Goal: Complete application form

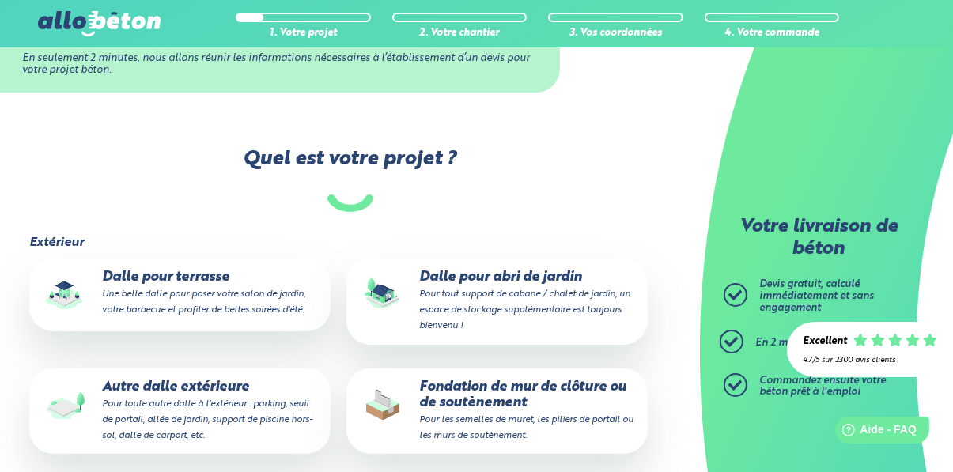
scroll to position [224, 0]
click at [562, 415] on small "Pour les semelles de muret, les piliers de portail ou les murs de soutènement." at bounding box center [526, 427] width 214 height 25
click at [0, 0] on input "Fondation de mur de clôture ou de soutènement Pour les semelles de muret, les p…" at bounding box center [0, 0] width 0 height 0
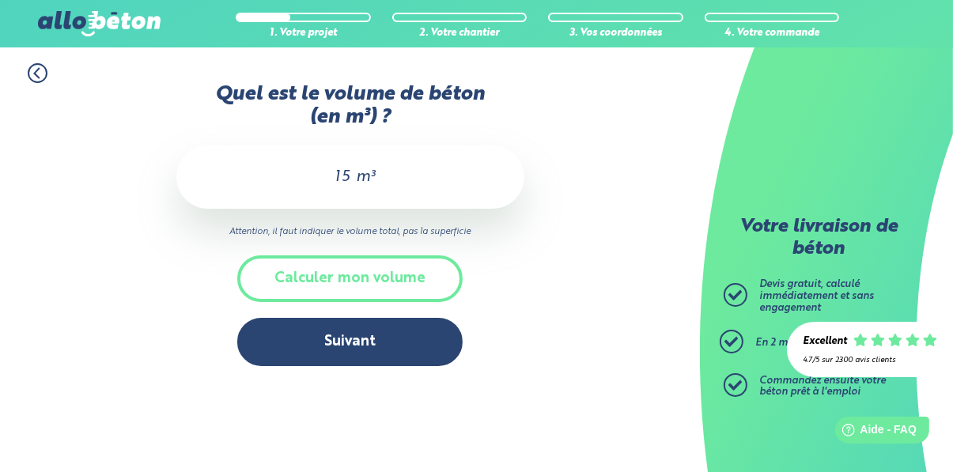
scroll to position [10, 0]
click at [339, 168] on input "15" at bounding box center [338, 177] width 27 height 19
type input "1"
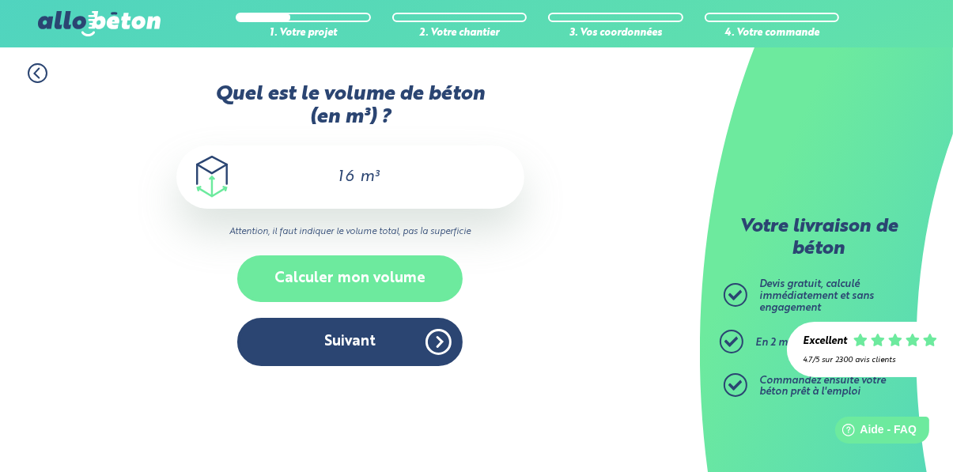
click at [416, 268] on button "Calculer mon volume" at bounding box center [349, 279] width 225 height 47
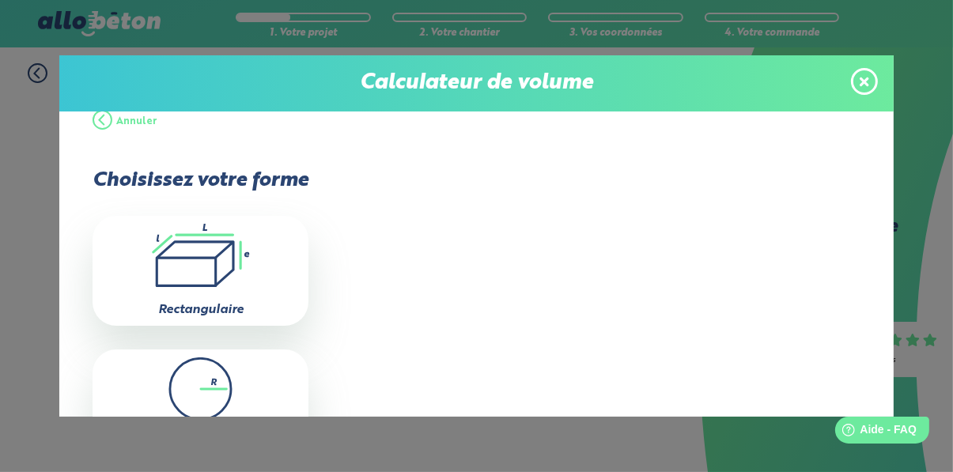
scroll to position [0, 0]
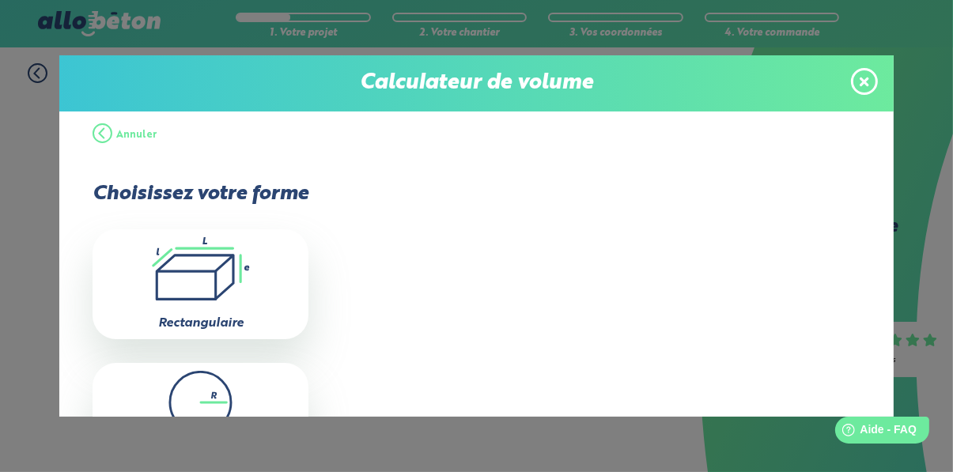
click at [263, 309] on div ".icon-calc-rectanglea{fill:none;stroke-linecap:round;stroke-width:3px;stroke:#6…" at bounding box center [201, 283] width 216 height 109
type input "0"
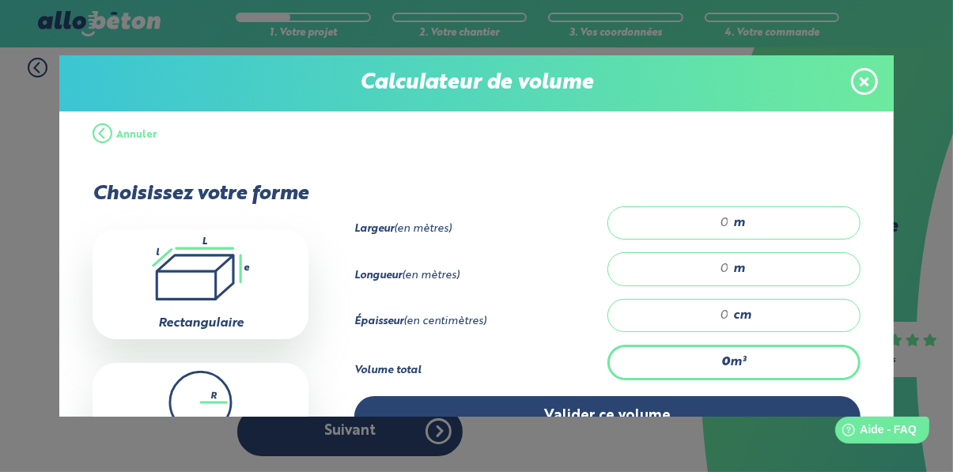
click at [871, 81] on span at bounding box center [864, 81] width 27 height 27
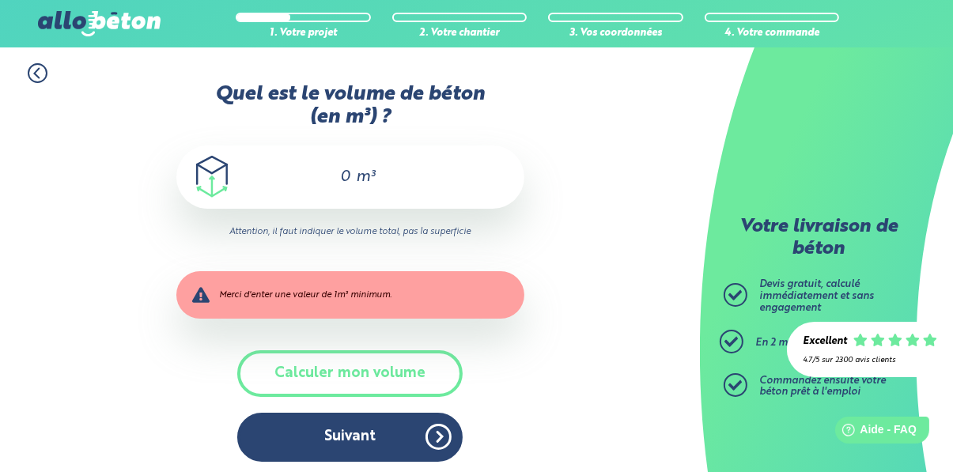
click at [351, 176] on input "0" at bounding box center [338, 177] width 27 height 19
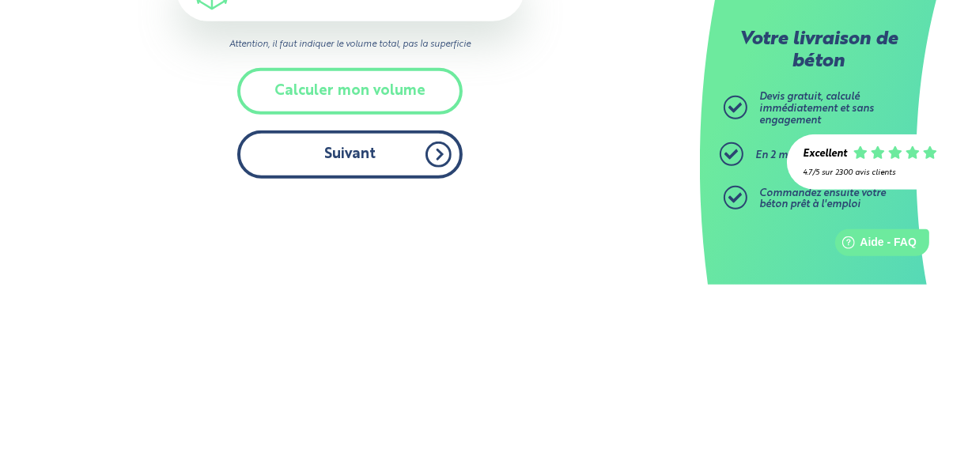
type input "15"
click at [450, 340] on button "Suivant" at bounding box center [349, 342] width 225 height 48
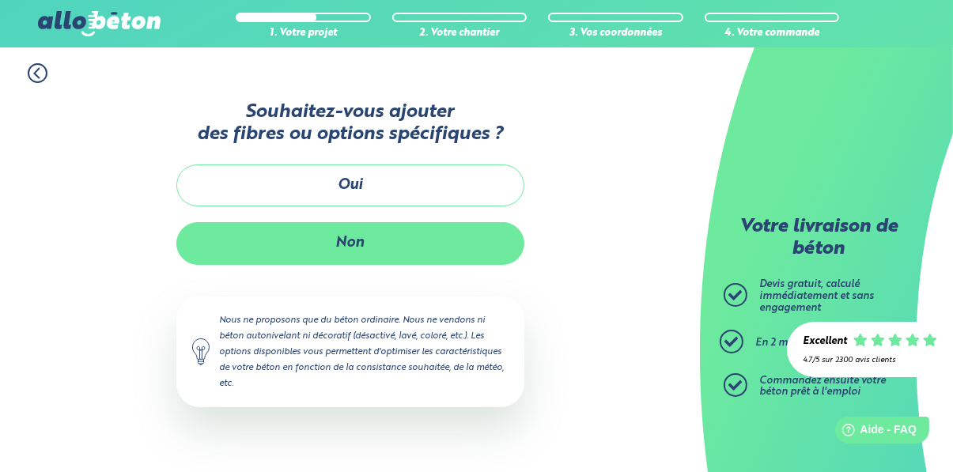
click at [458, 237] on button "Non" at bounding box center [350, 243] width 348 height 42
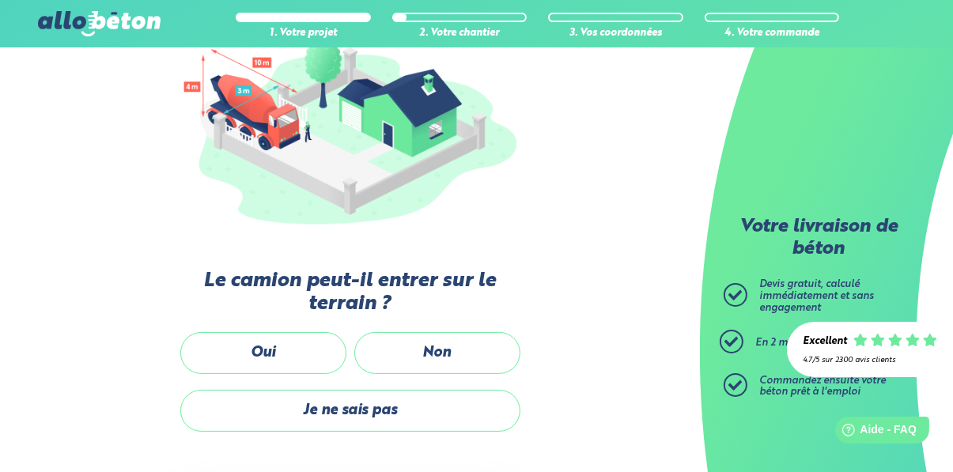
scroll to position [220, 0]
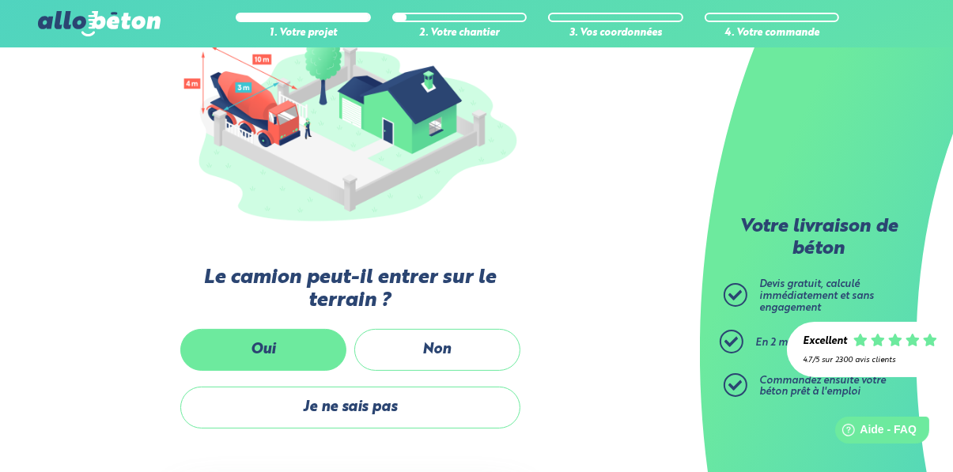
click at [299, 360] on label "Oui" at bounding box center [263, 350] width 166 height 42
click at [0, 0] on input "Oui" at bounding box center [0, 0] width 0 height 0
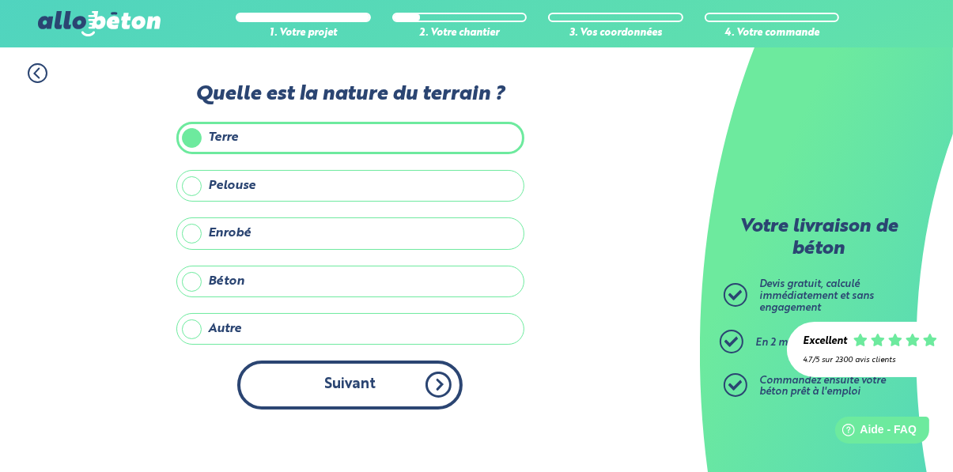
click at [428, 391] on button "Suivant" at bounding box center [349, 385] width 225 height 48
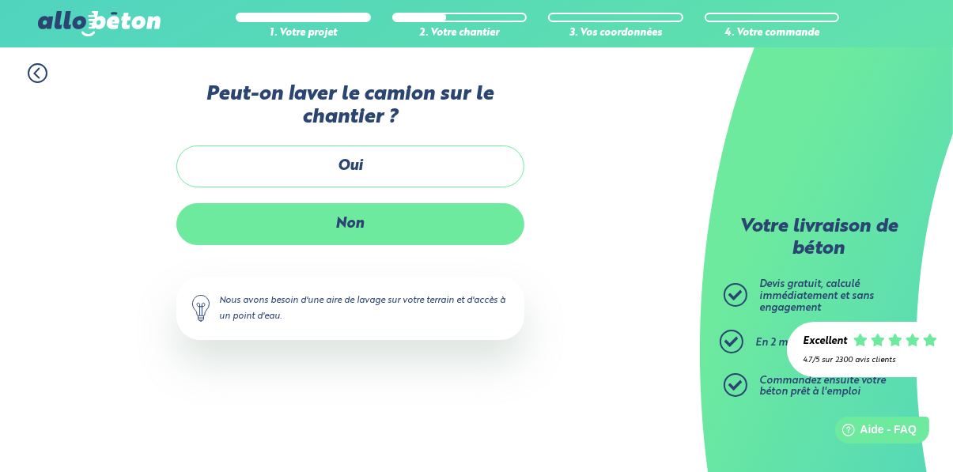
click at [473, 233] on label "Non" at bounding box center [350, 224] width 348 height 42
click at [0, 0] on input "Non" at bounding box center [0, 0] width 0 height 0
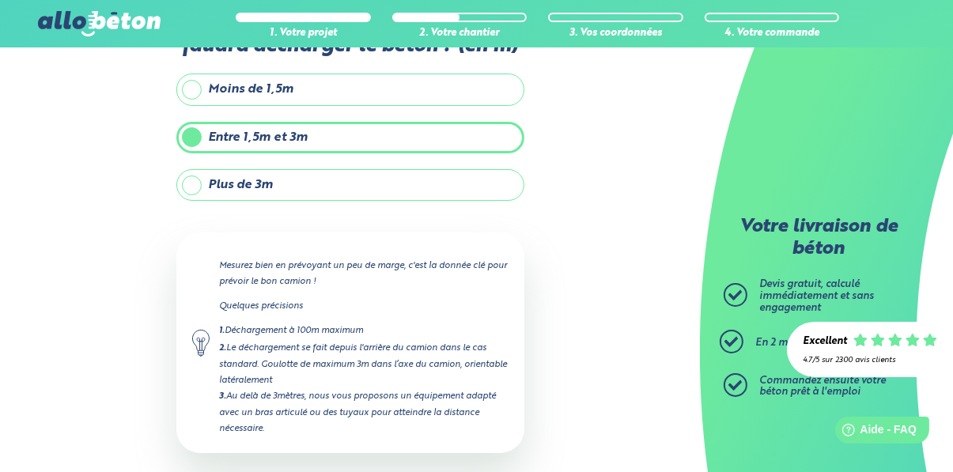
scroll to position [101, 0]
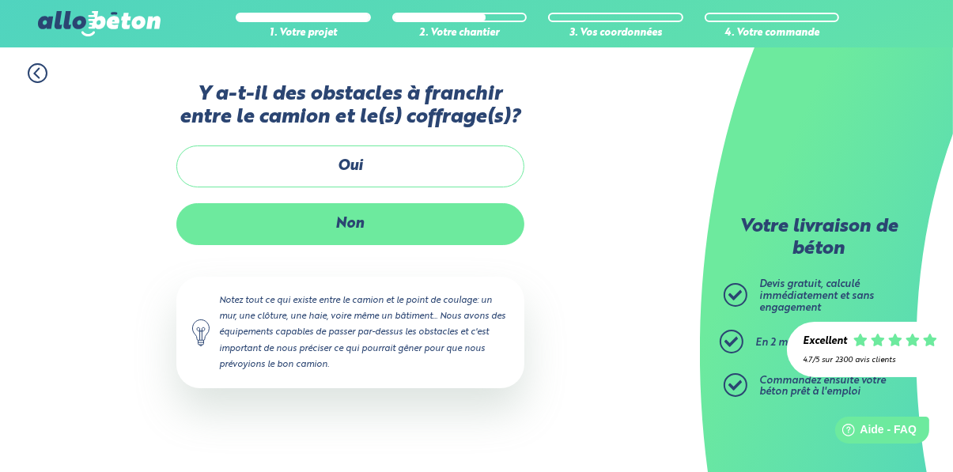
click at [428, 230] on label "Non" at bounding box center [350, 224] width 348 height 42
click at [0, 0] on input "Non" at bounding box center [0, 0] width 0 height 0
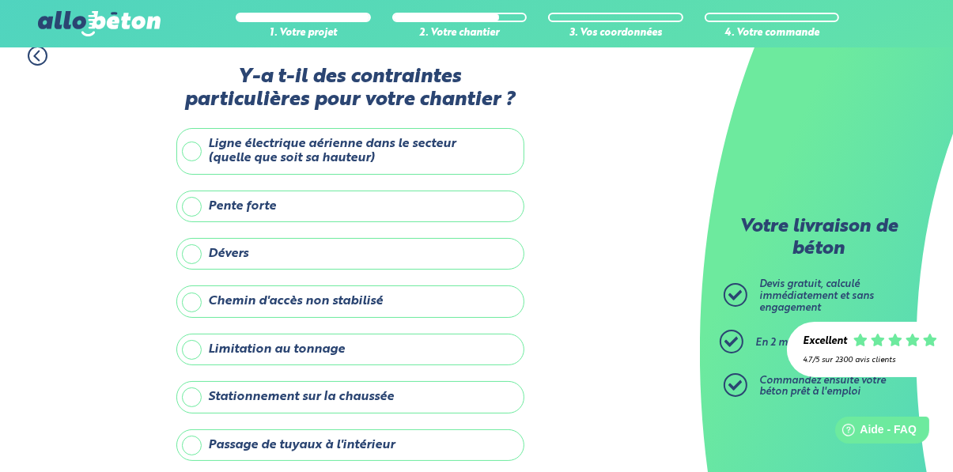
scroll to position [25, 0]
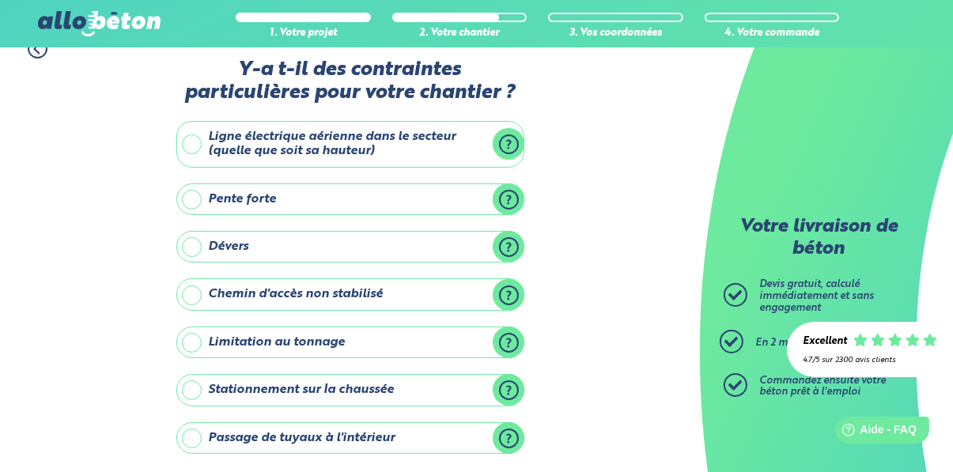
click at [377, 147] on label "Ligne électrique aérienne dans le secteur (quelle que soit sa hauteur)" at bounding box center [350, 144] width 348 height 47
click at [0, 0] on input "Ligne électrique aérienne dans le secteur (quelle que soit sa hauteur)" at bounding box center [0, 0] width 0 height 0
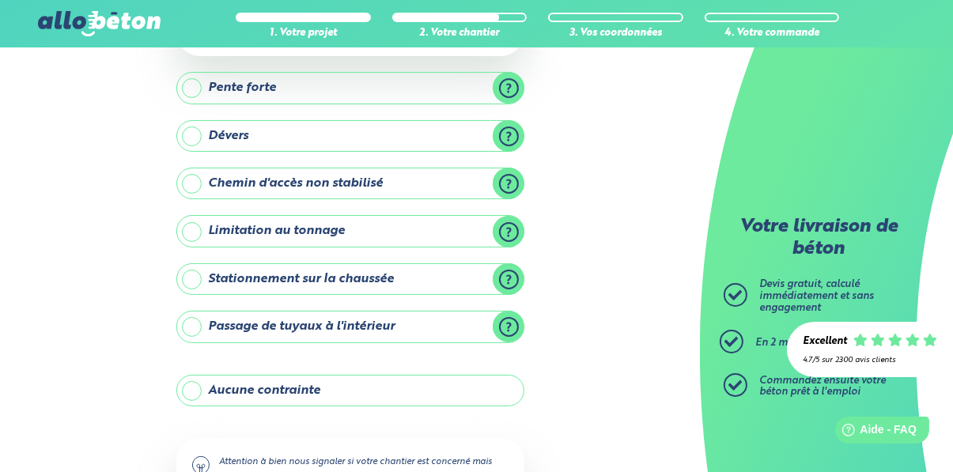
scroll to position [304, 0]
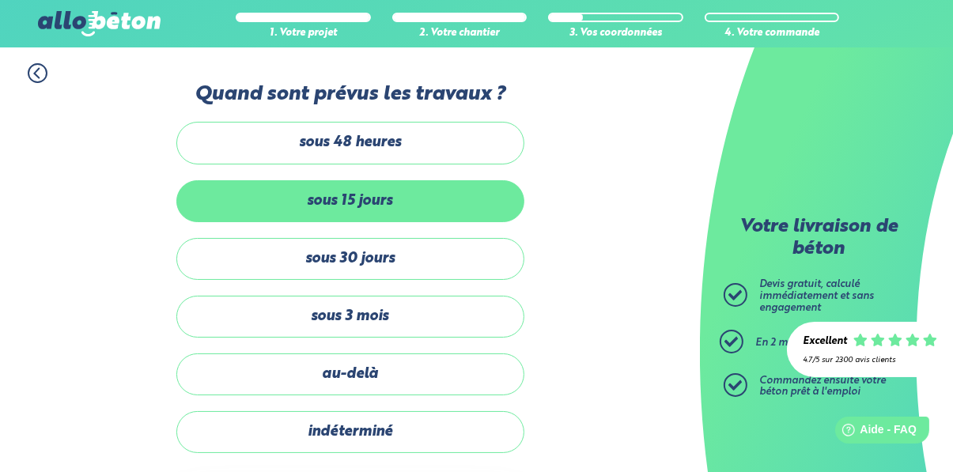
click at [445, 207] on label "sous 15 jours" at bounding box center [350, 201] width 348 height 42
click at [0, 0] on input "sous 15 jours" at bounding box center [0, 0] width 0 height 0
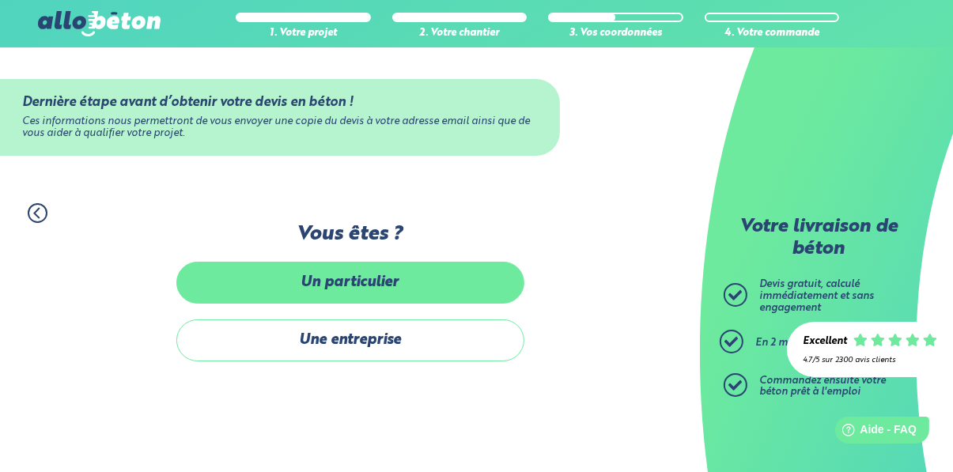
click at [455, 289] on label "Un particulier" at bounding box center [350, 283] width 348 height 42
click at [0, 0] on input "Un particulier" at bounding box center [0, 0] width 0 height 0
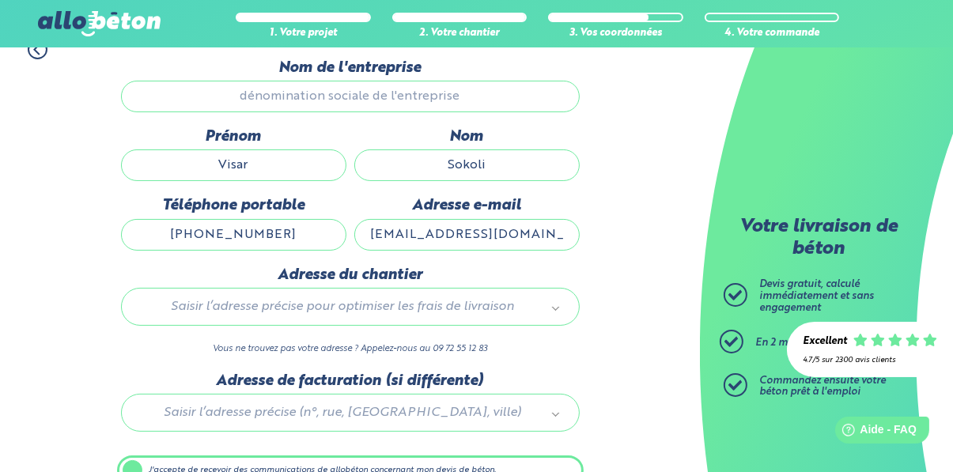
scroll to position [165, 0]
click at [383, 313] on body "09 72 55 12 83 Conseils et Appel Gratuits nos produits le béton prêt à l'emploi…" at bounding box center [476, 195] width 953 height 721
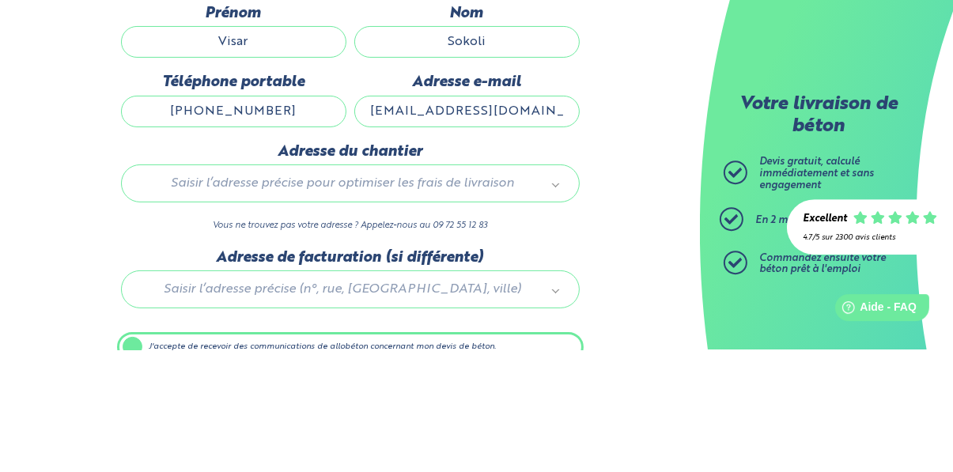
type input "C"
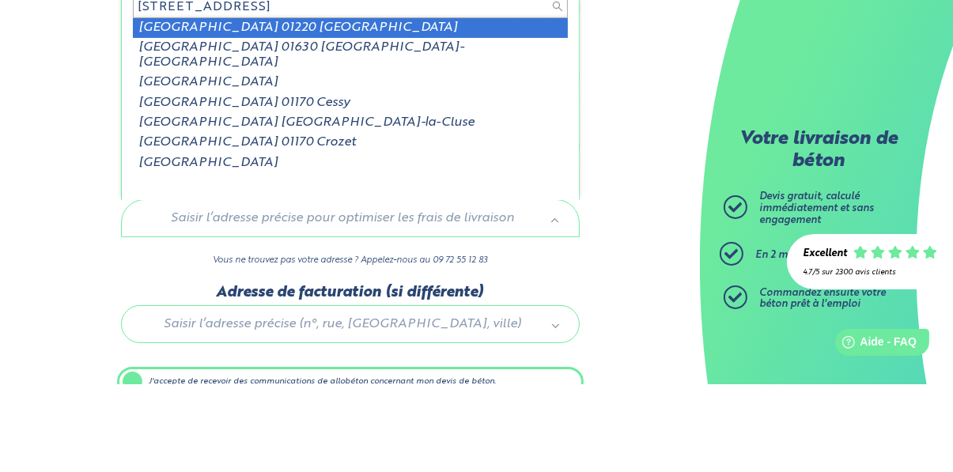
type input "rue de jura 22, 01550"
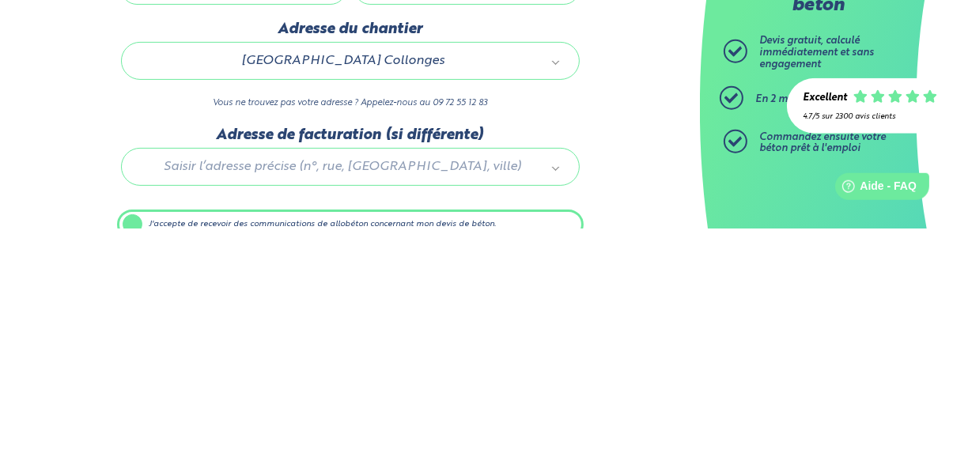
scroll to position [166, 0]
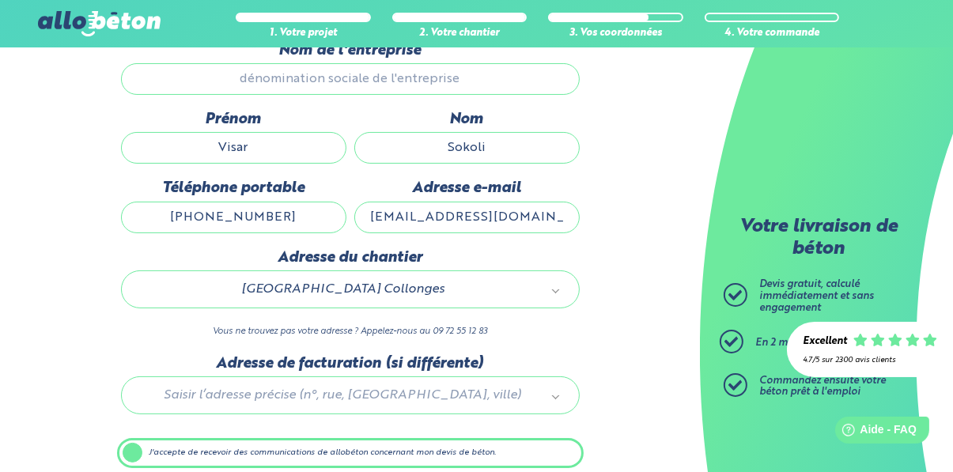
click at [127, 449] on label "J'accepte de recevoir des communications de allobéton concernant mon devis de b…" at bounding box center [350, 453] width 467 height 30
click at [0, 0] on input "J'accepte de recevoir des communications de allobéton concernant mon devis de b…" at bounding box center [0, 0] width 0 height 0
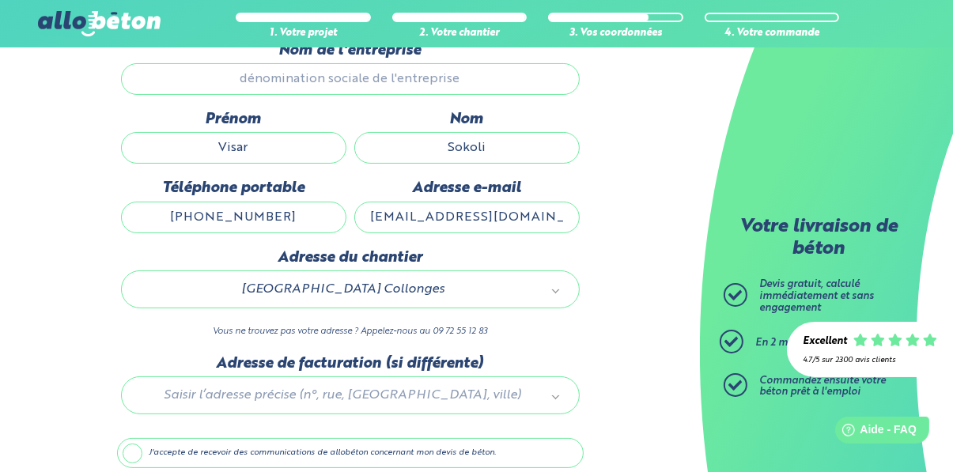
click at [139, 466] on label "J'accepte de recevoir des communications de allobéton concernant mon devis de b…" at bounding box center [350, 453] width 467 height 30
click at [0, 0] on input "J'accepte de recevoir des communications de allobéton concernant mon devis de b…" at bounding box center [0, 0] width 0 height 0
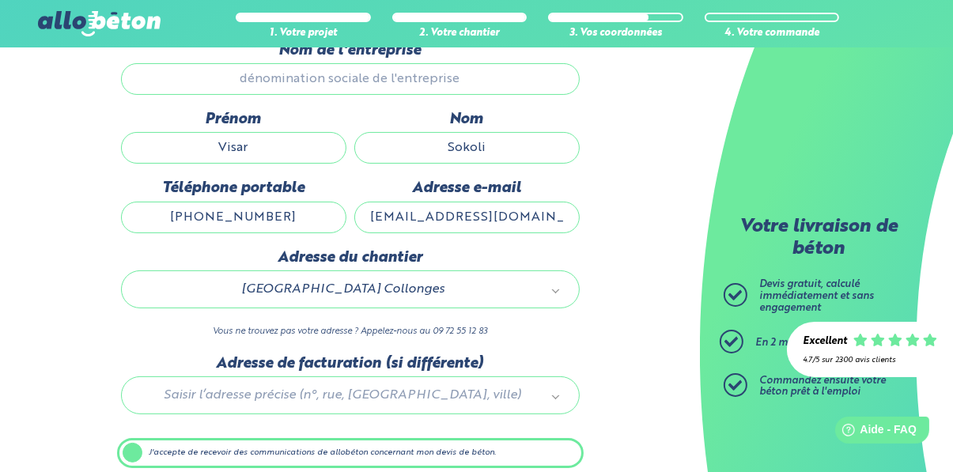
click at [400, 403] on div at bounding box center [350, 392] width 467 height 75
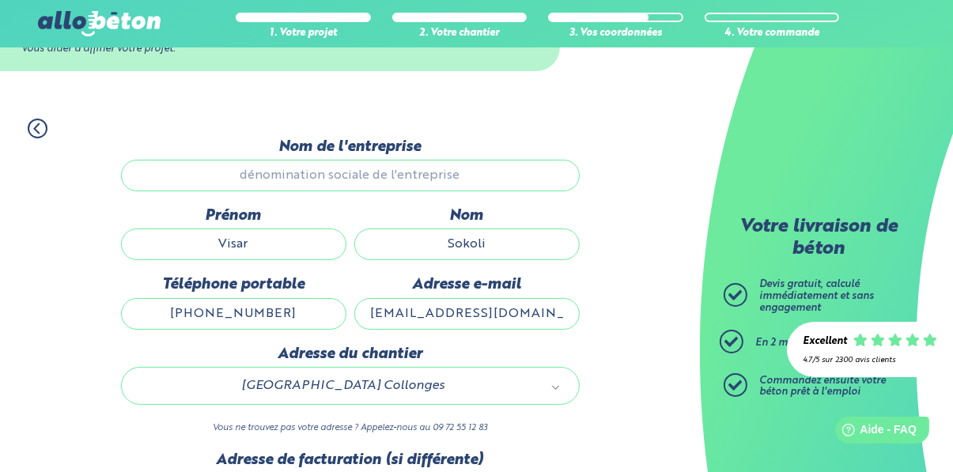
scroll to position [61, 0]
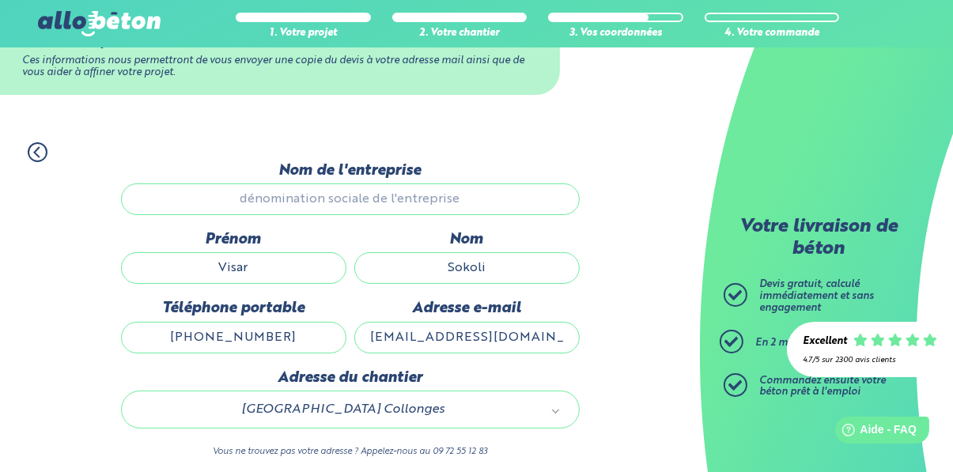
click at [433, 194] on input "Nom de l'entreprise" at bounding box center [350, 200] width 459 height 32
click at [376, 197] on input "Nom de l'entreprise" at bounding box center [350, 200] width 459 height 32
click at [402, 211] on input "Nom de l'entreprise" at bounding box center [350, 200] width 459 height 32
click at [381, 203] on input "Nom de l'entreprise" at bounding box center [350, 200] width 459 height 32
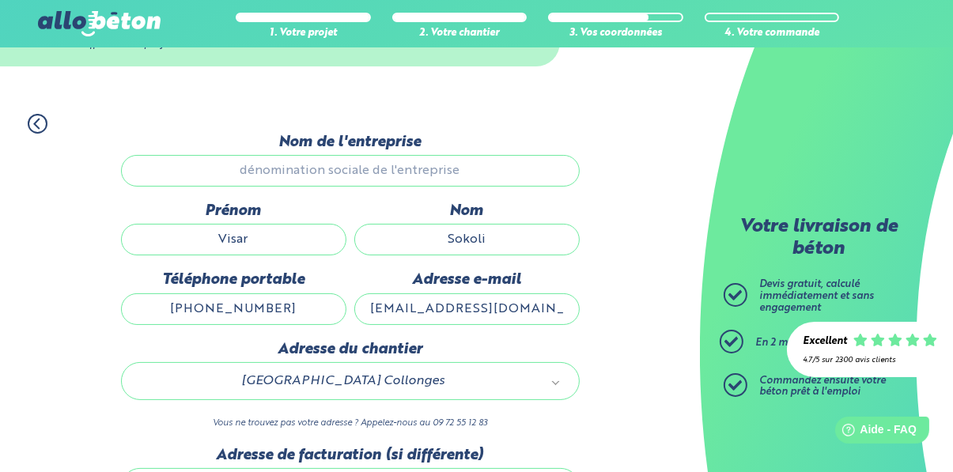
click at [445, 166] on input "Nom de l'entreprise" at bounding box center [350, 171] width 459 height 32
click at [434, 170] on input "Nom de l'entreprise" at bounding box center [350, 171] width 459 height 32
click at [368, 163] on input "Nom de l'entreprise" at bounding box center [350, 171] width 459 height 32
click at [289, 234] on input "Visar" at bounding box center [233, 240] width 225 height 32
click at [412, 182] on input "Nom de l'entreprise" at bounding box center [350, 171] width 459 height 32
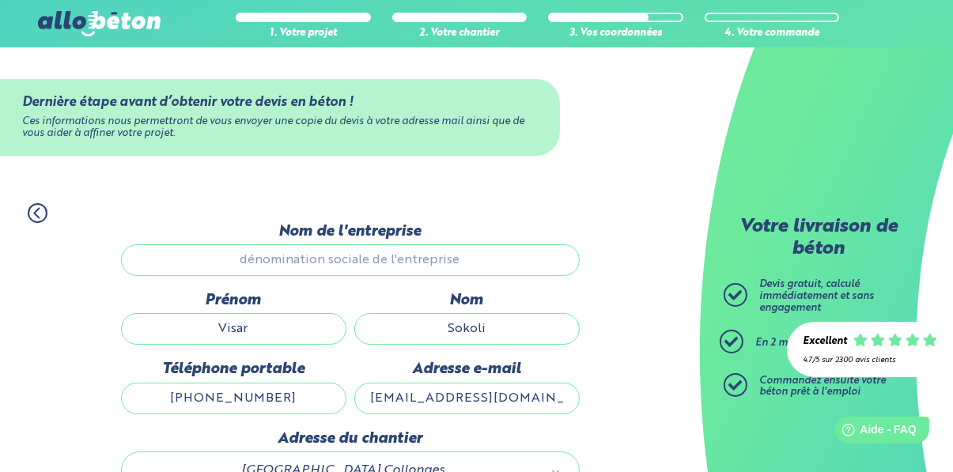
scroll to position [181, 0]
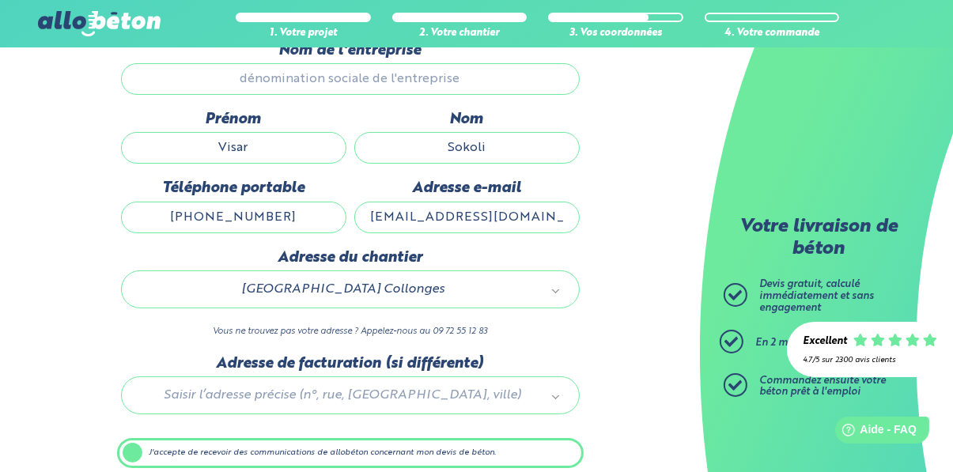
click at [139, 449] on label "J'accepte de recevoir des communications de allobéton concernant mon devis de b…" at bounding box center [350, 453] width 467 height 30
click at [0, 0] on input "J'accepte de recevoir des communications de allobéton concernant mon devis de b…" at bounding box center [0, 0] width 0 height 0
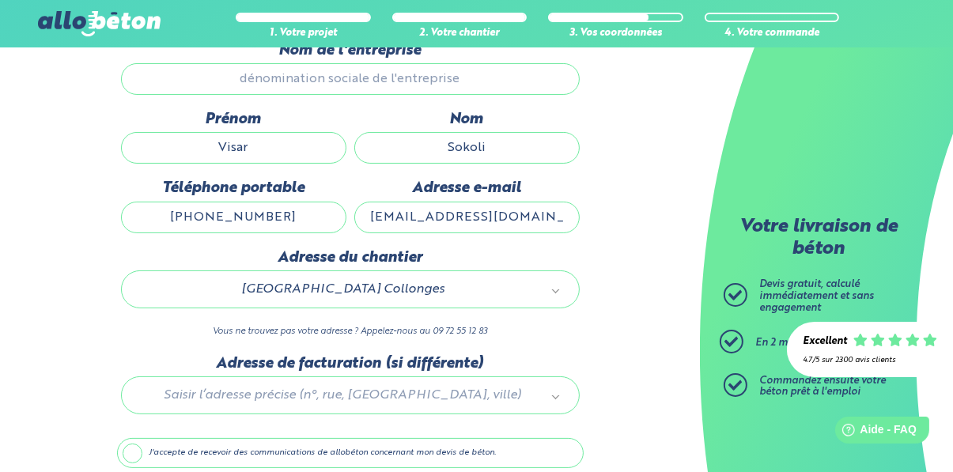
click at [136, 454] on label "J'accepte de recevoir des communications de allobéton concernant mon devis de b…" at bounding box center [350, 453] width 467 height 30
click at [0, 0] on input "J'accepte de recevoir des communications de allobéton concernant mon devis de b…" at bounding box center [0, 0] width 0 height 0
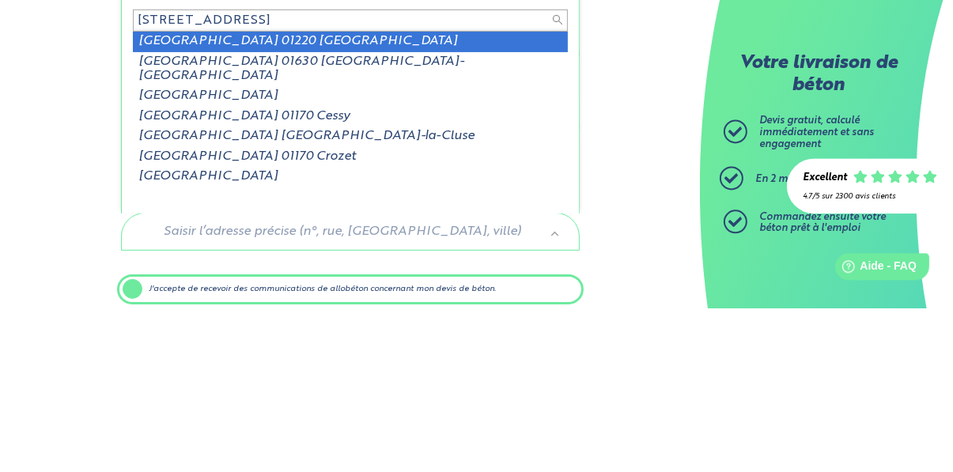
type input "rue du jura 22, 01550"
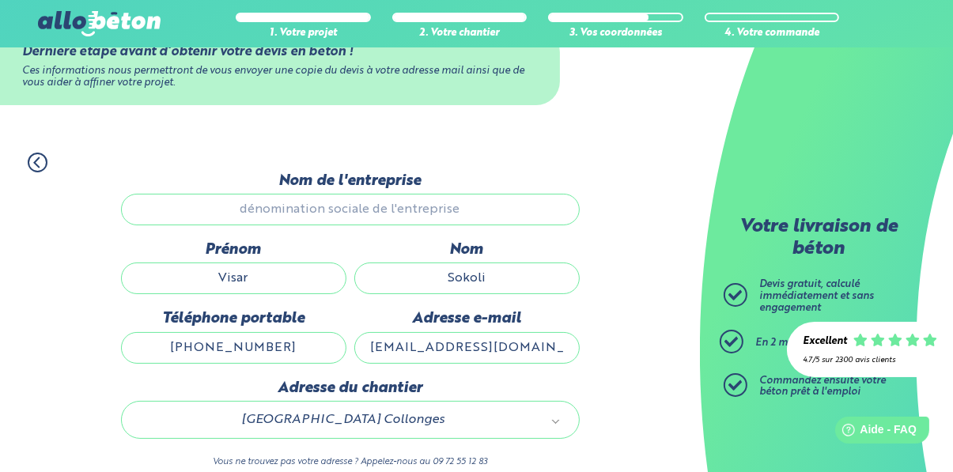
scroll to position [0, 0]
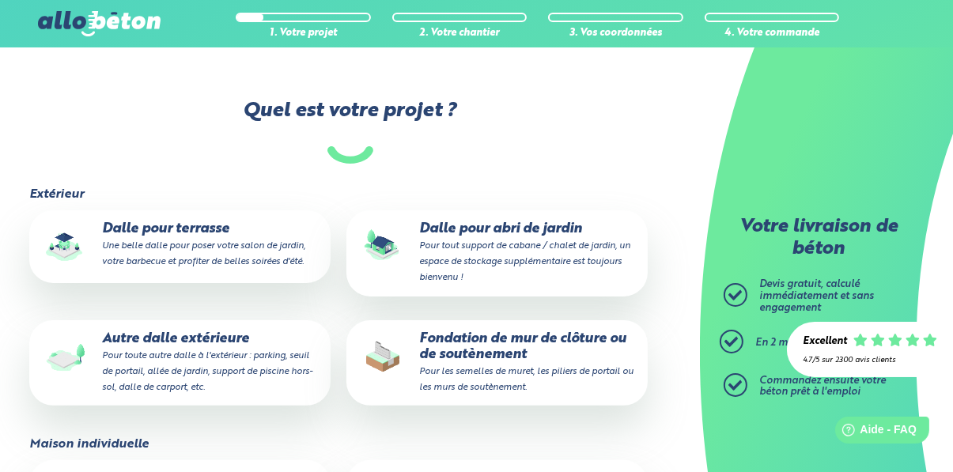
scroll to position [291, 0]
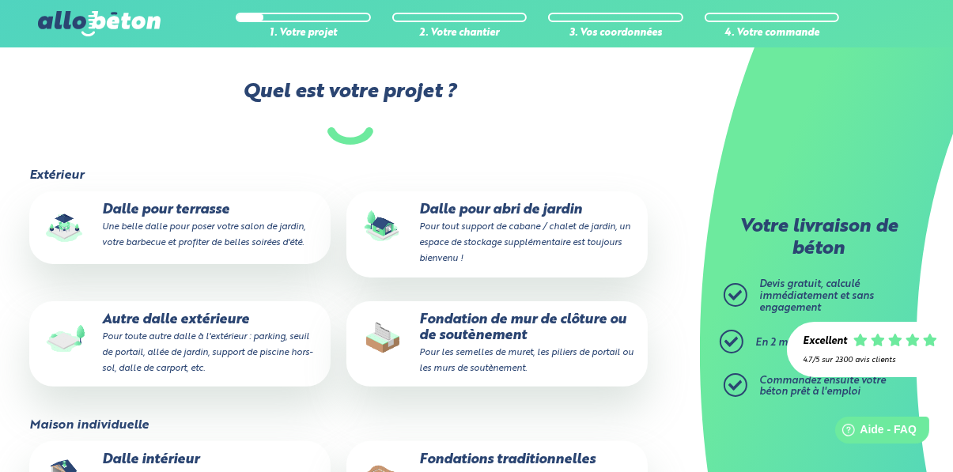
click at [564, 346] on p "Fondation de mur de clôture ou de soutènement Pour les semelles de muret, les p…" at bounding box center [497, 344] width 279 height 64
click at [0, 0] on input "Fondation de mur de clôture ou de soutènement Pour les semelles de muret, les p…" at bounding box center [0, 0] width 0 height 0
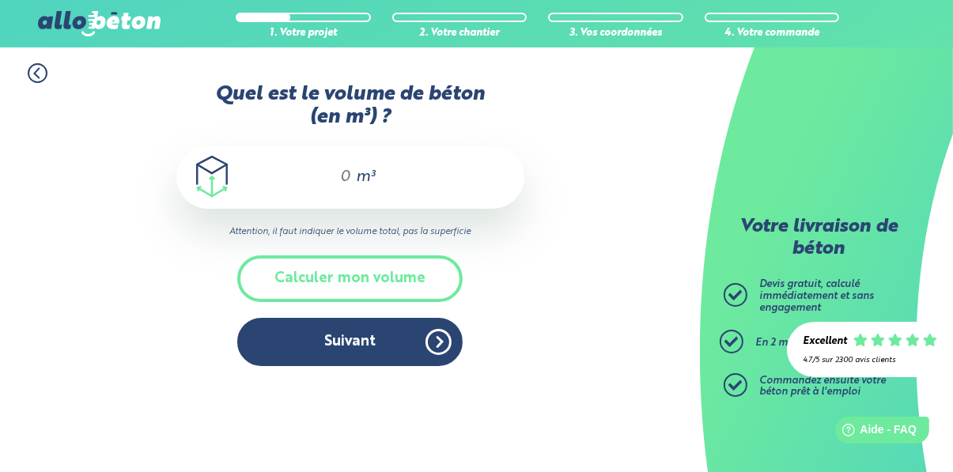
click at [415, 163] on div "m³" at bounding box center [350, 177] width 348 height 63
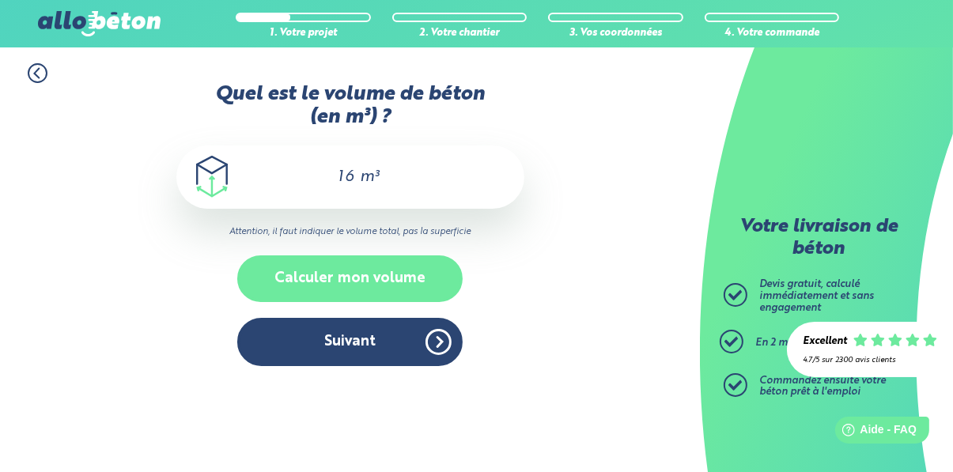
type input "16"
click at [418, 280] on button "Calculer mon volume" at bounding box center [349, 279] width 225 height 47
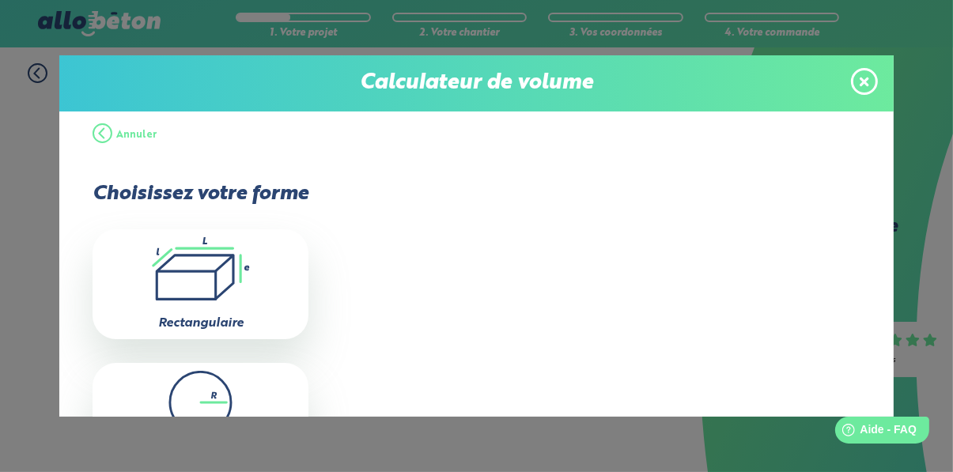
click at [859, 77] on span at bounding box center [864, 81] width 27 height 27
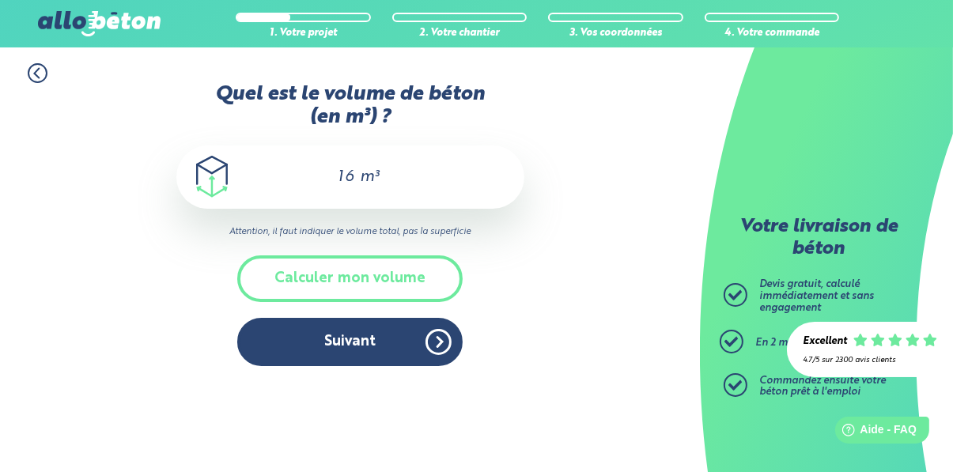
click at [418, 375] on div "Quel est le volume de béton (en m³) ? 16 m³ Attention, il faut indiquer le volu…" at bounding box center [350, 232] width 348 height 299
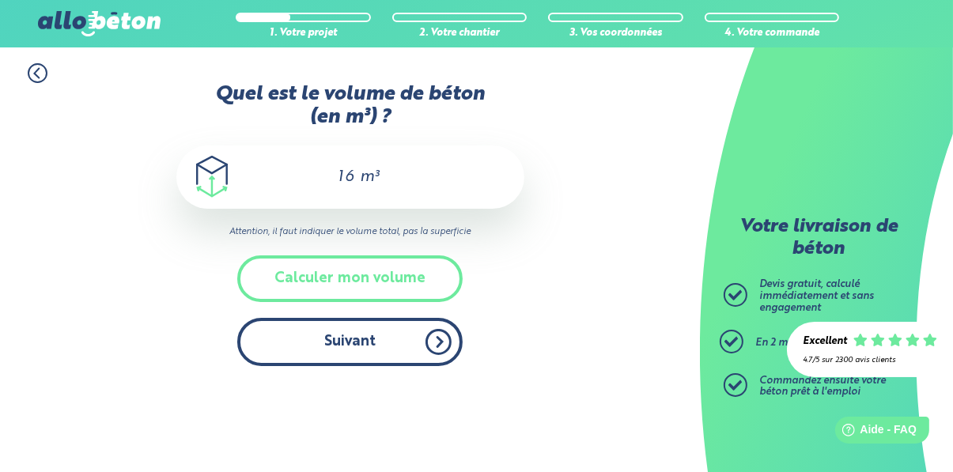
click at [426, 351] on button "Suivant" at bounding box center [349, 342] width 225 height 48
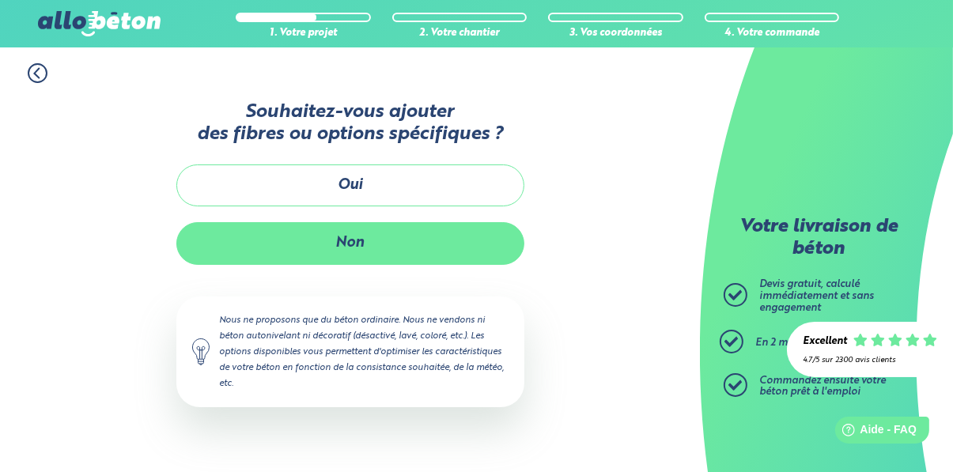
click at [460, 240] on button "Non" at bounding box center [350, 243] width 348 height 42
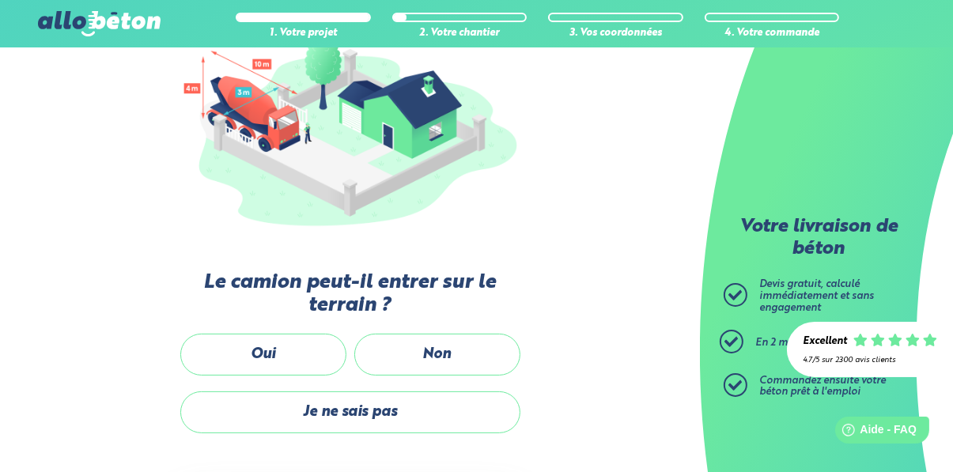
scroll to position [269, 0]
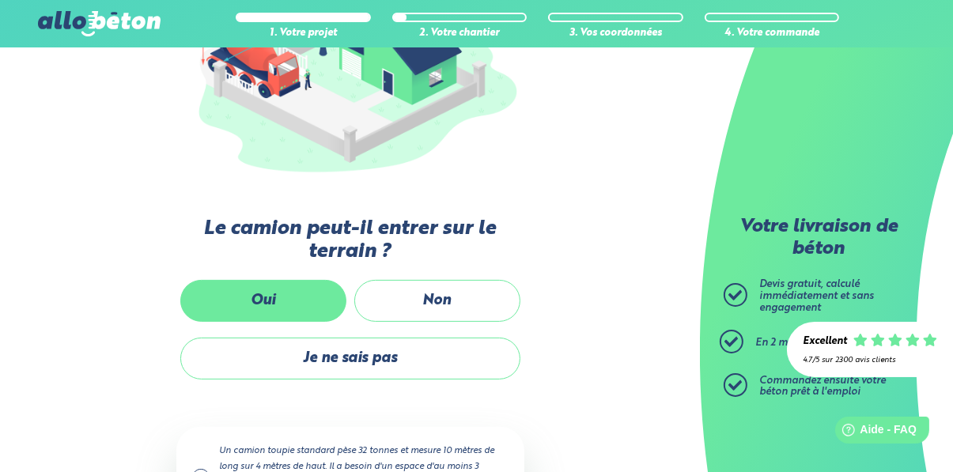
click at [299, 307] on label "Oui" at bounding box center [263, 301] width 166 height 42
click at [0, 0] on input "Oui" at bounding box center [0, 0] width 0 height 0
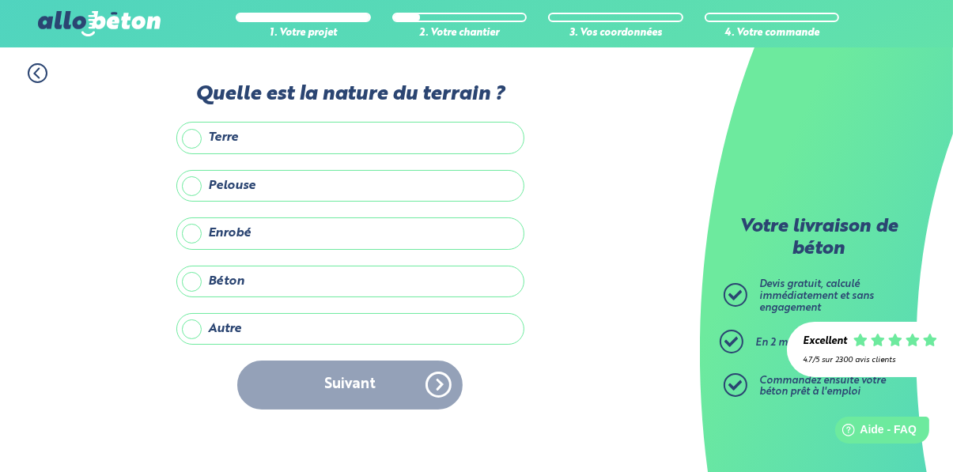
click at [428, 144] on label "Terre" at bounding box center [350, 138] width 348 height 32
click at [0, 0] on input "Terre" at bounding box center [0, 0] width 0 height 0
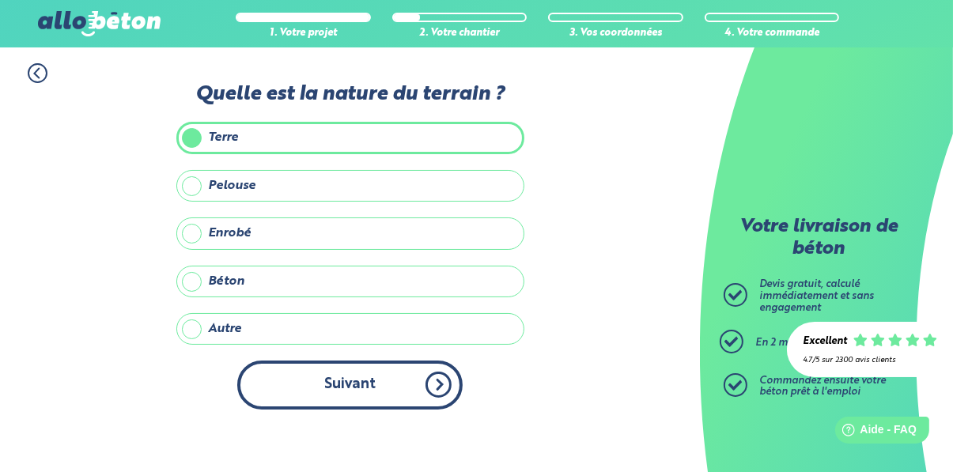
click at [428, 392] on button "Suivant" at bounding box center [349, 385] width 225 height 48
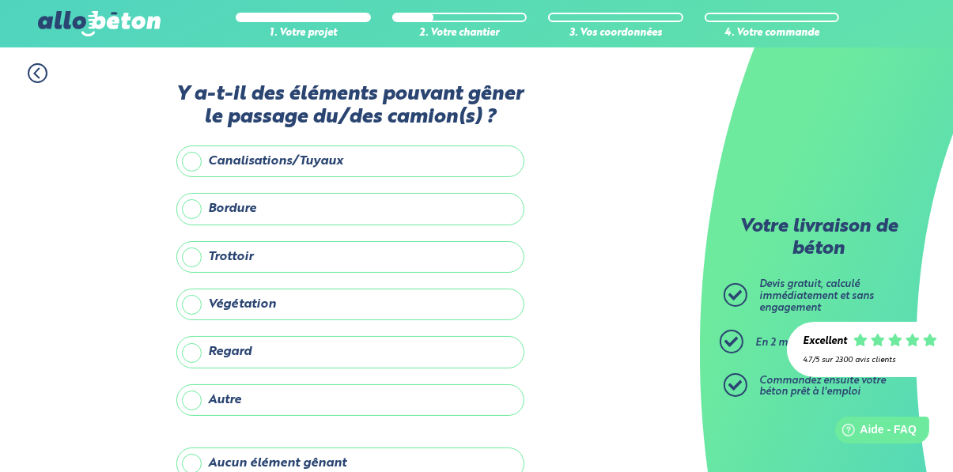
click at [392, 462] on label "Aucun élément gênant" at bounding box center [350, 464] width 348 height 32
click at [0, 0] on input "Aucun élément gênant" at bounding box center [0, 0] width 0 height 0
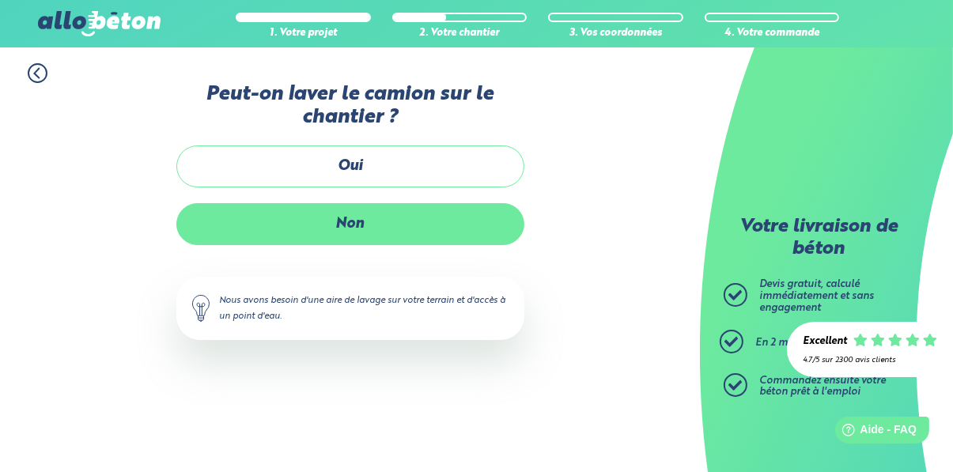
click at [483, 225] on label "Non" at bounding box center [350, 224] width 348 height 42
click at [0, 0] on input "Non" at bounding box center [0, 0] width 0 height 0
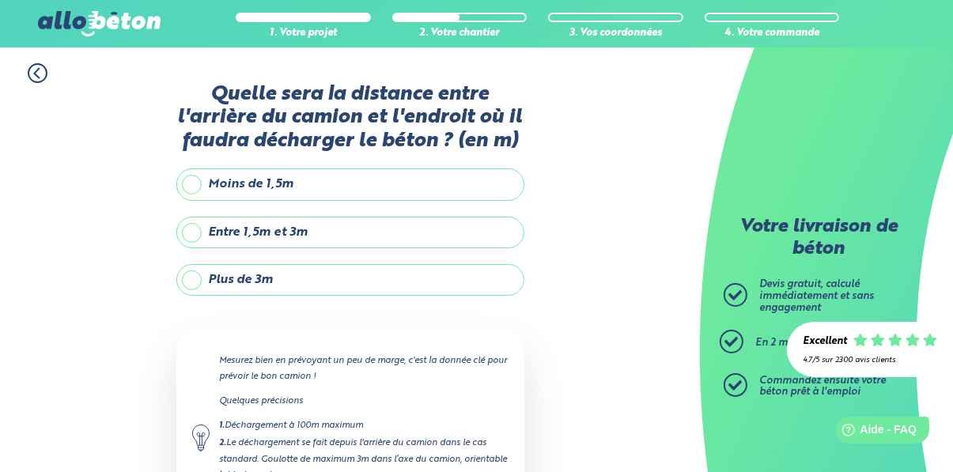
click at [419, 229] on label "Entre 1,5m et 3m" at bounding box center [350, 233] width 348 height 32
click at [0, 0] on input "Entre 1,5m et 3m" at bounding box center [0, 0] width 0 height 0
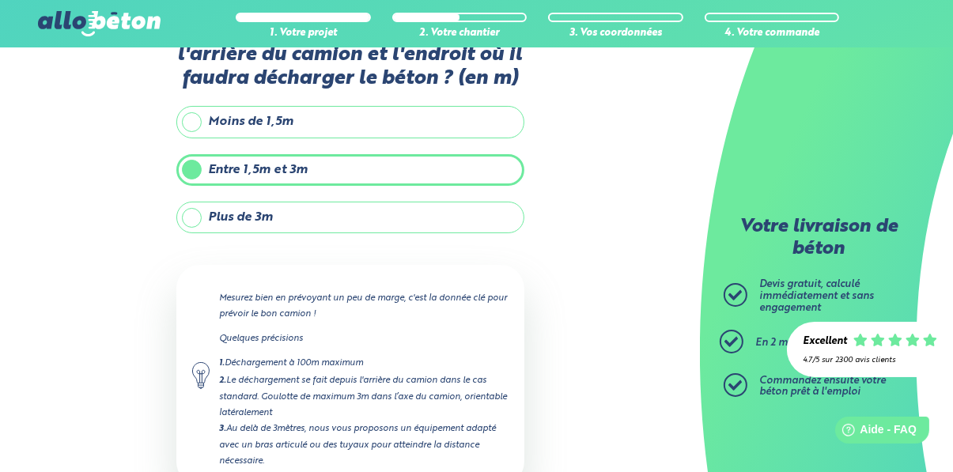
scroll to position [101, 0]
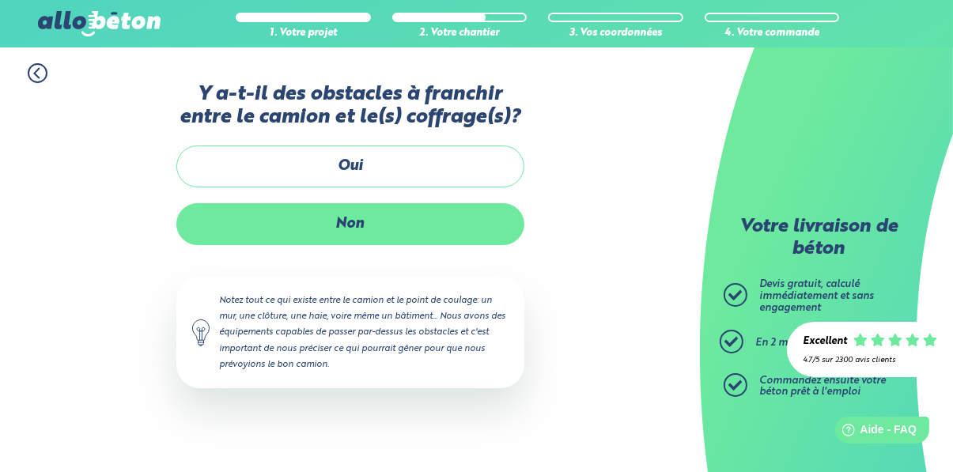
click at [447, 240] on label "Non" at bounding box center [350, 224] width 348 height 42
click at [0, 0] on input "Non" at bounding box center [0, 0] width 0 height 0
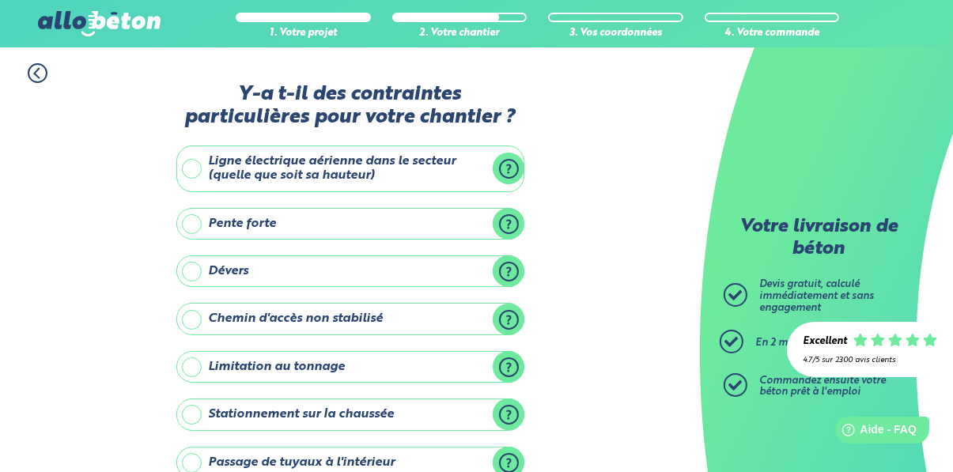
click at [424, 182] on label "Ligne électrique aérienne dans le secteur (quelle que soit sa hauteur)" at bounding box center [350, 169] width 348 height 47
click at [0, 0] on input "Ligne électrique aérienne dans le secteur (quelle que soit sa hauteur)" at bounding box center [0, 0] width 0 height 0
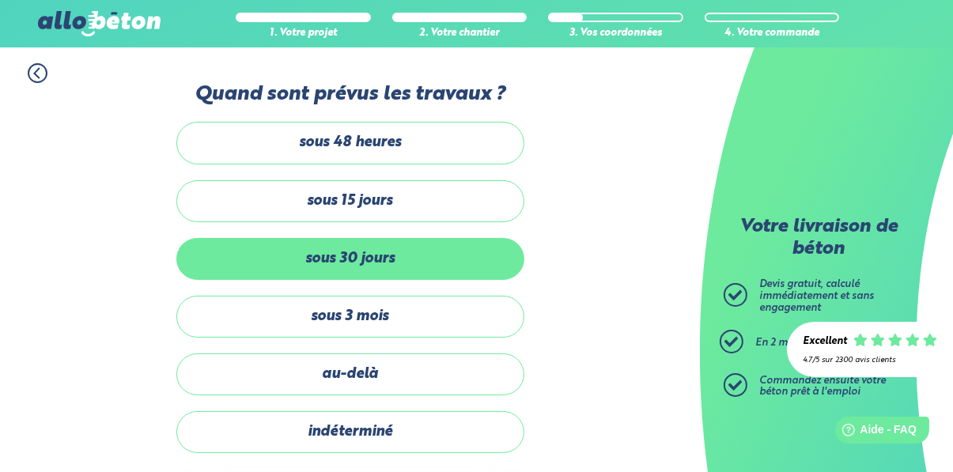
click at [430, 257] on label "sous 30 jours" at bounding box center [350, 259] width 348 height 42
click at [0, 0] on input "sous 30 jours" at bounding box center [0, 0] width 0 height 0
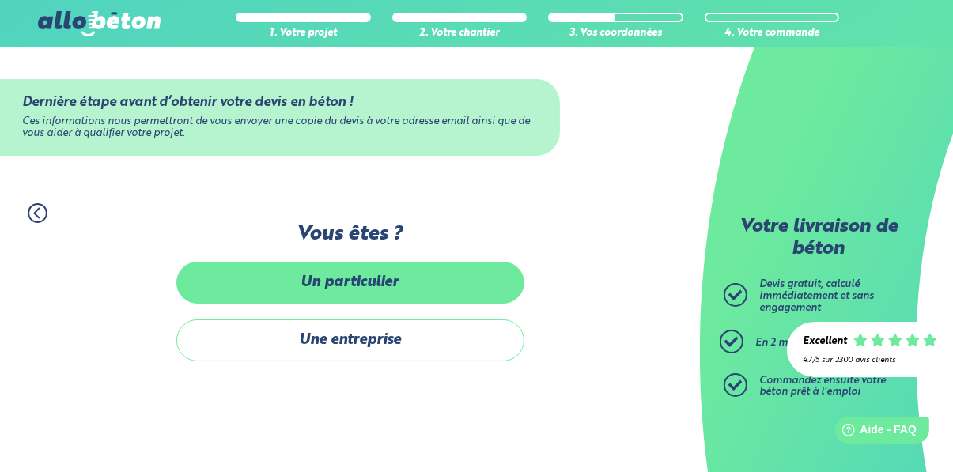
click at [441, 297] on label "Un particulier" at bounding box center [350, 283] width 348 height 42
click at [0, 0] on input "Un particulier" at bounding box center [0, 0] width 0 height 0
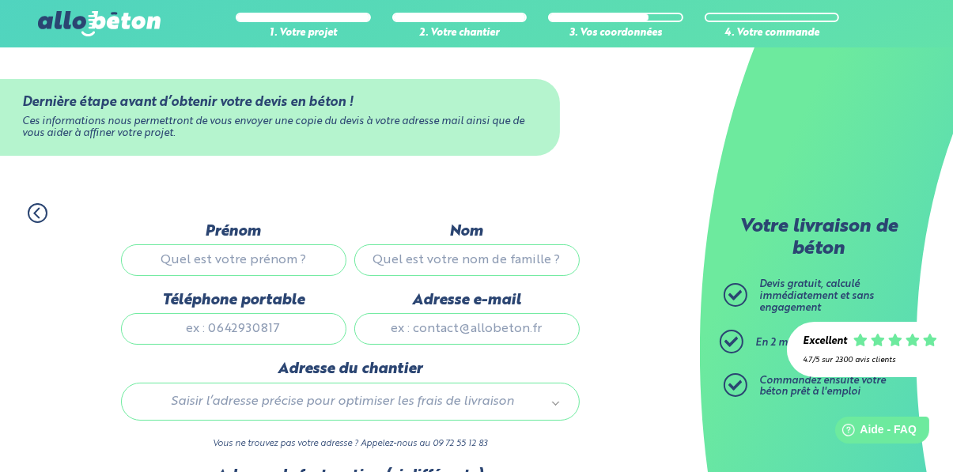
click at [293, 265] on input "Prénom" at bounding box center [233, 260] width 225 height 32
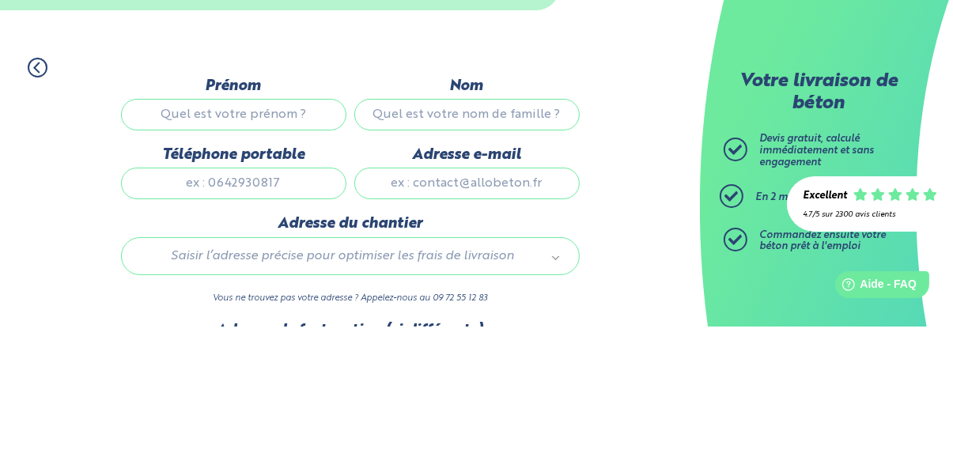
click at [259, 261] on input "Prénom" at bounding box center [233, 260] width 225 height 32
type input "Visar"
click at [484, 273] on input "Nom" at bounding box center [466, 260] width 225 height 32
click at [505, 263] on input "Nom" at bounding box center [466, 260] width 225 height 32
type input "Sokoli"
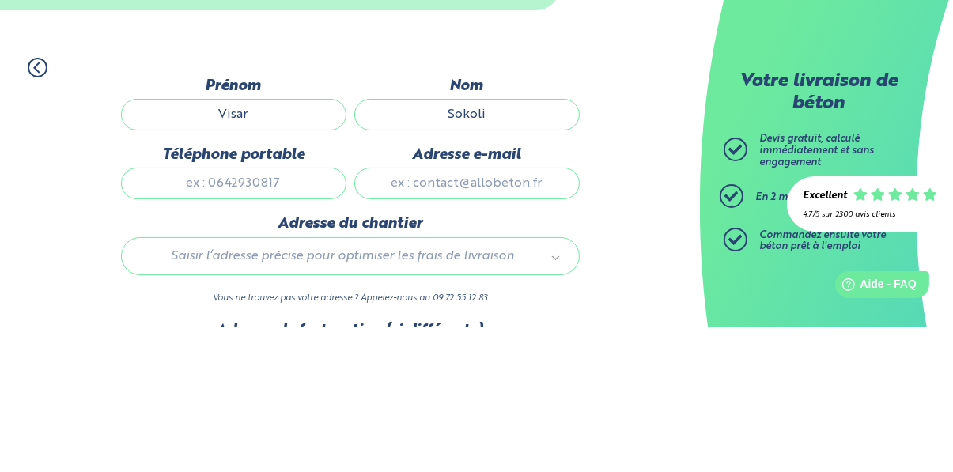
click at [265, 332] on input "Téléphone portable" at bounding box center [233, 329] width 225 height 32
type input "[PHONE_NUMBER]"
click at [534, 332] on input "Adresse e-mail" at bounding box center [466, 329] width 225 height 32
type input "[EMAIL_ADDRESS][DOMAIN_NAME]"
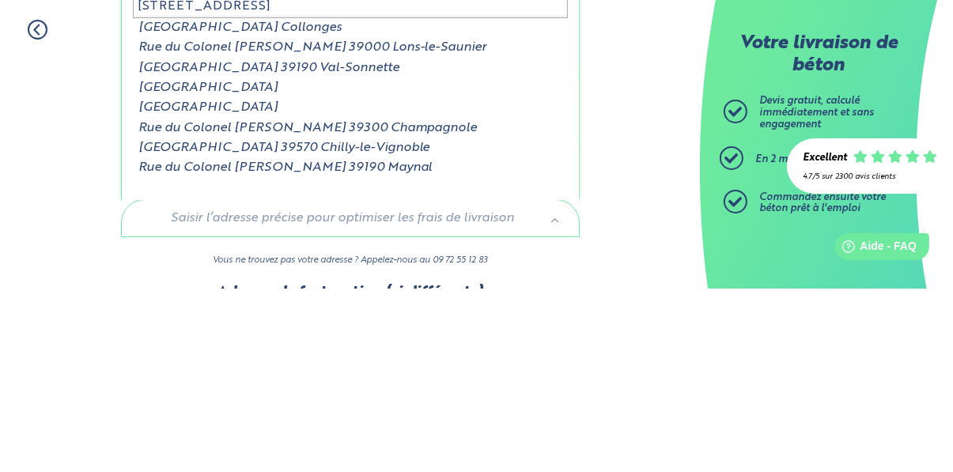
type input "[STREET_ADDRESS]"
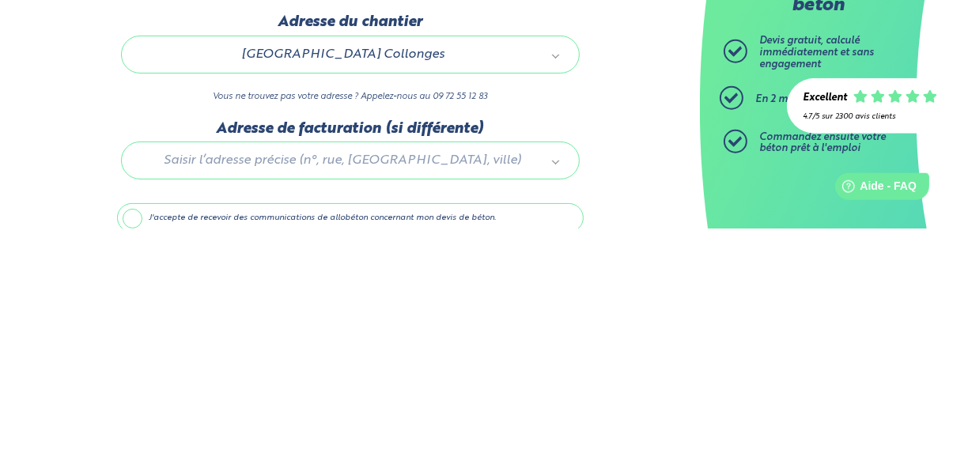
scroll to position [104, 0]
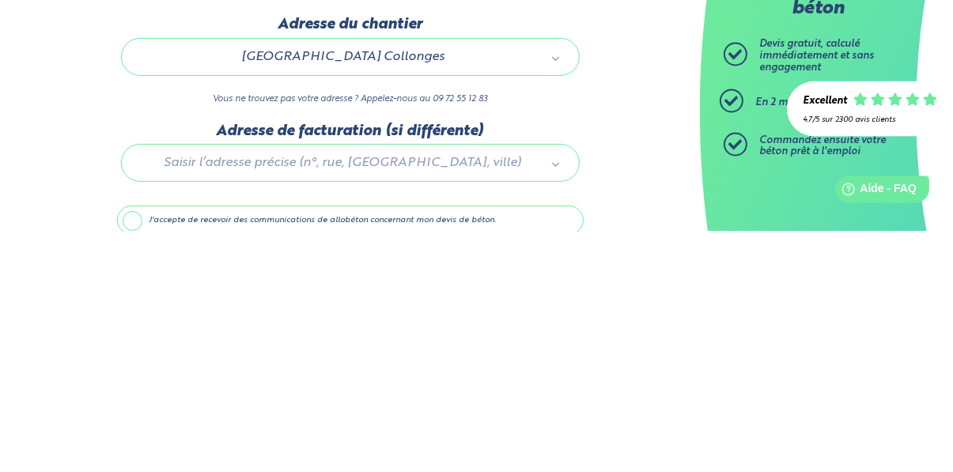
click at [256, 466] on label "J'accepte de recevoir des communications de allobéton concernant mon devis de b…" at bounding box center [350, 461] width 467 height 30
click at [0, 0] on input "J'accepte de recevoir des communications de allobéton concernant mon devis de b…" at bounding box center [0, 0] width 0 height 0
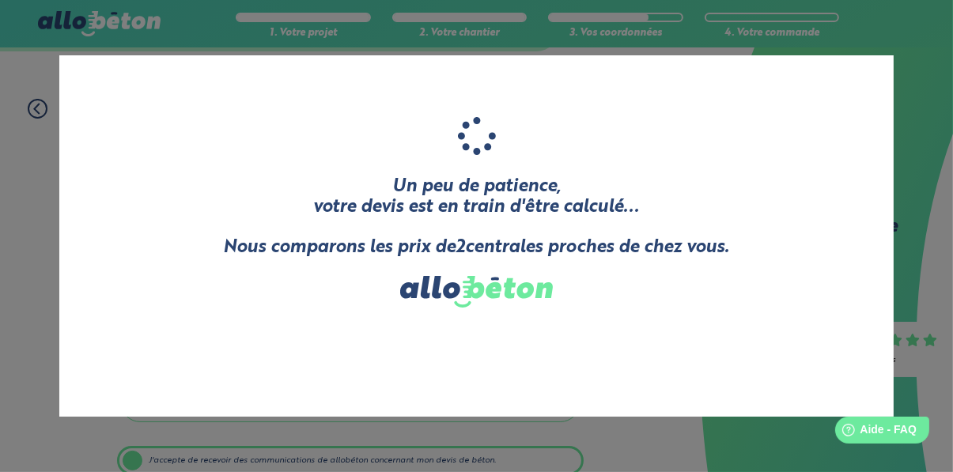
scroll to position [168, 0]
